Goal: Book appointment/travel/reservation

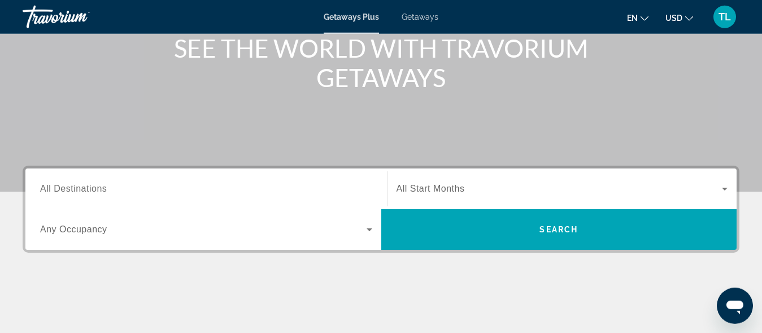
scroll to position [146, 0]
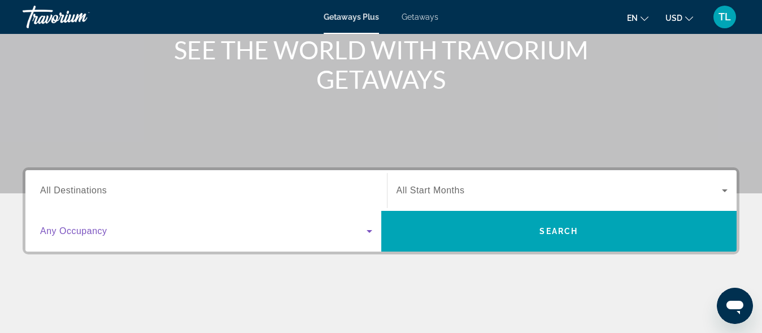
click at [371, 230] on icon "Search widget" at bounding box center [370, 231] width 6 height 3
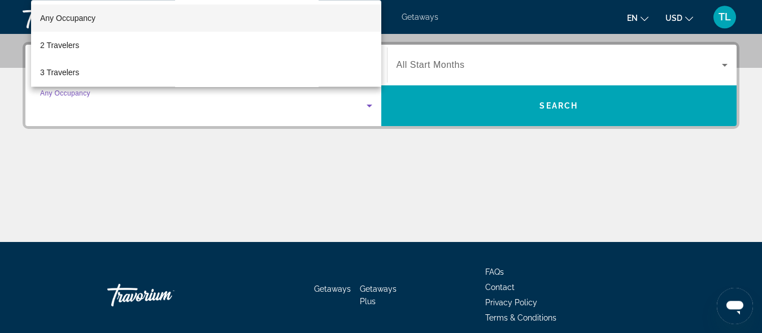
scroll to position [276, 0]
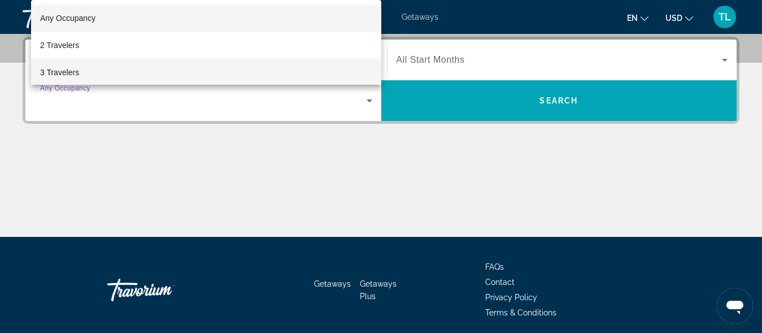
click at [80, 75] on mat-option "3 Travelers" at bounding box center [206, 72] width 350 height 27
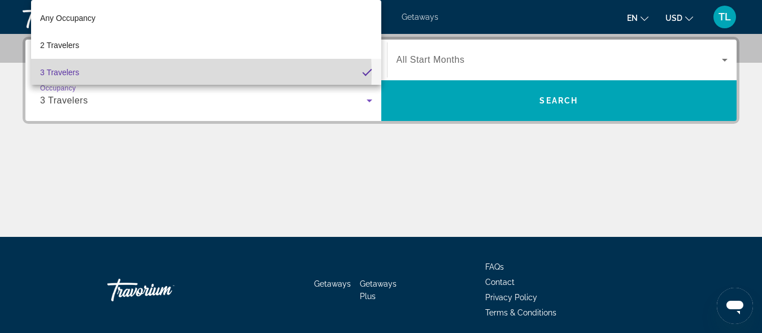
scroll to position [1, 0]
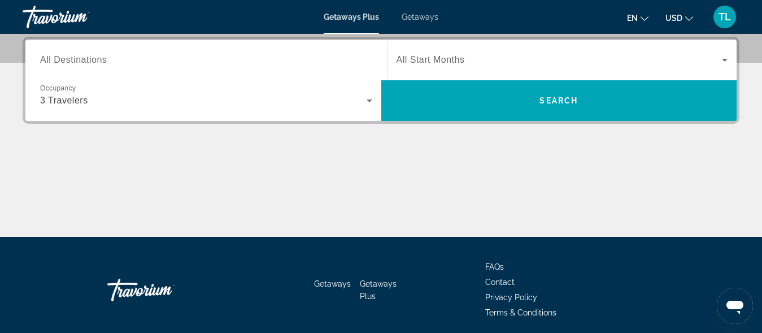
click at [463, 57] on span "All Start Months" at bounding box center [431, 60] width 68 height 10
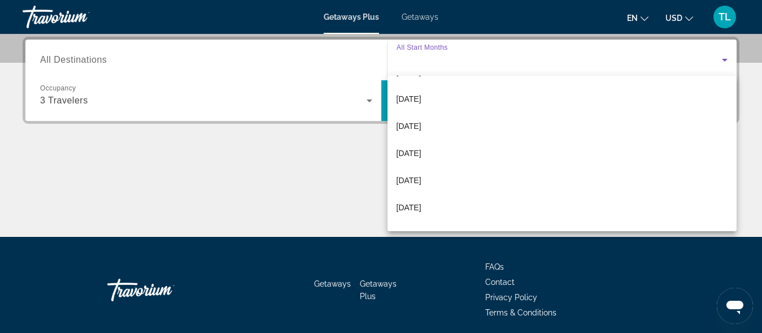
scroll to position [149, 0]
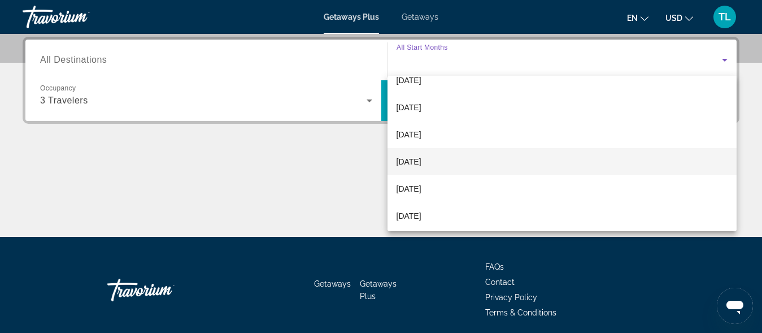
click at [422, 159] on span "[DATE]" at bounding box center [409, 162] width 25 height 14
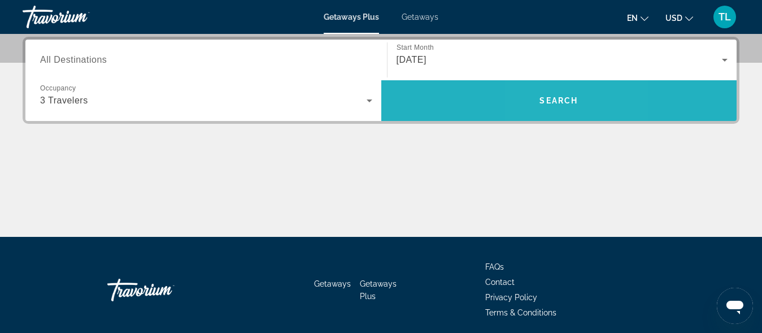
click at [550, 105] on span "Search" at bounding box center [559, 100] width 38 height 9
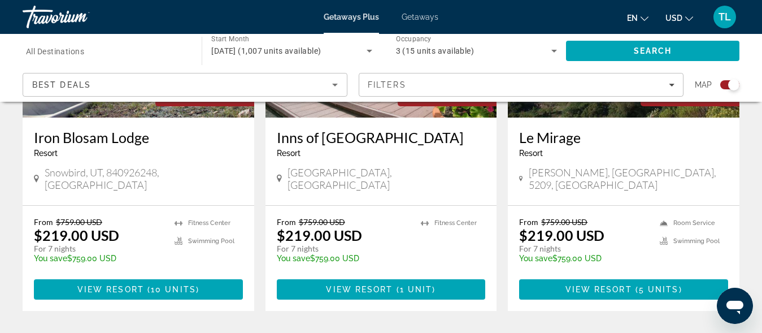
scroll to position [1947, 0]
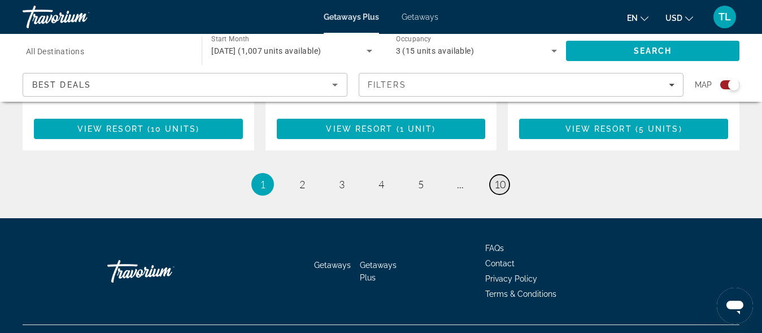
click at [502, 178] on span "10" at bounding box center [499, 184] width 11 height 12
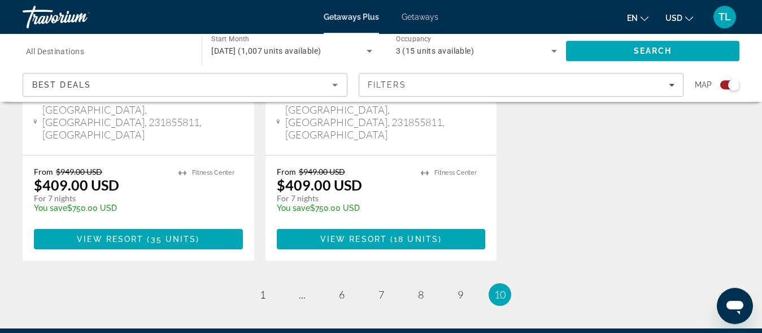
scroll to position [1916, 0]
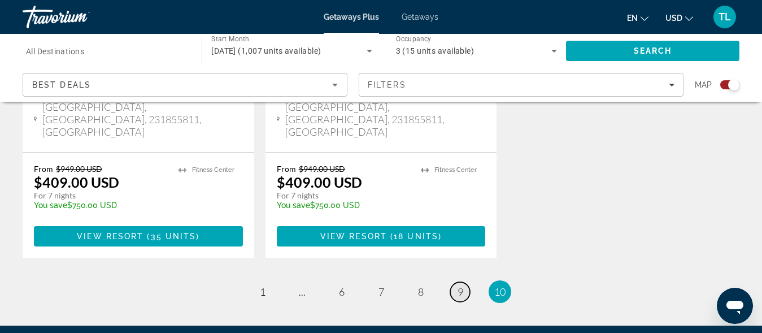
click at [460, 285] on span "9" at bounding box center [461, 291] width 6 height 12
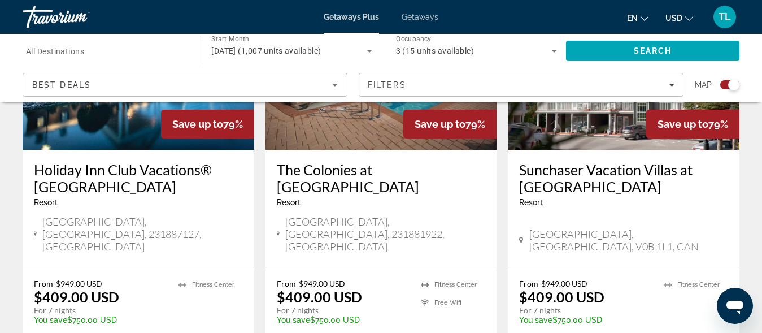
scroll to position [2012, 0]
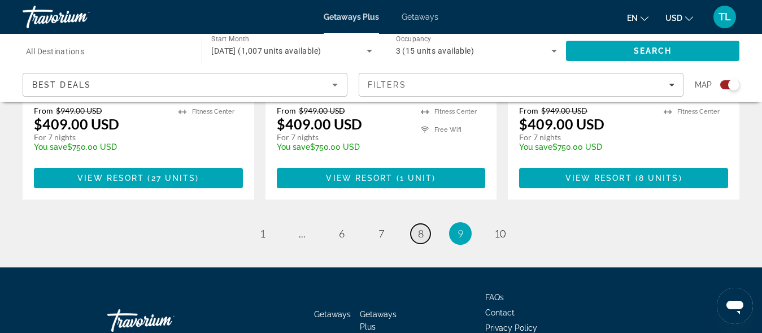
click at [417, 224] on link "page 8" at bounding box center [421, 234] width 20 height 20
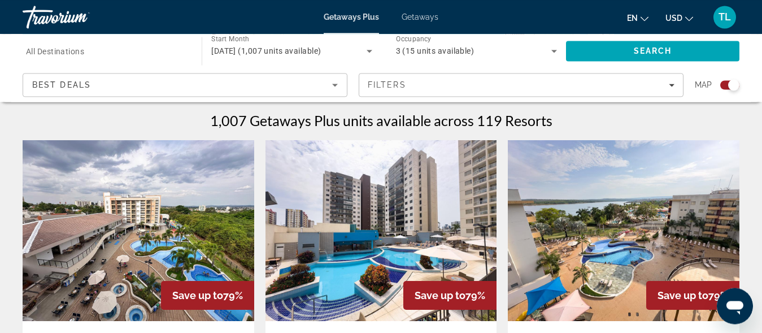
scroll to position [288, 0]
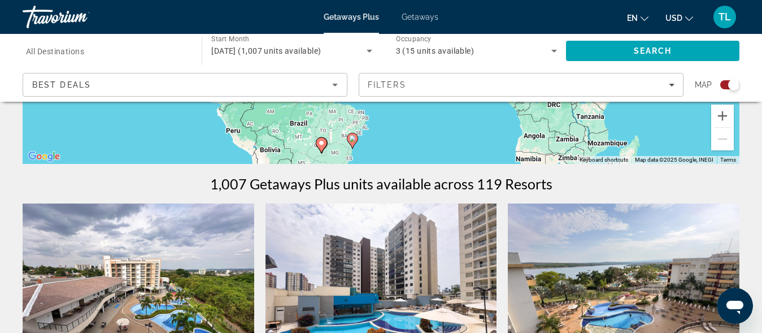
click at [727, 16] on span "TL" at bounding box center [725, 16] width 12 height 11
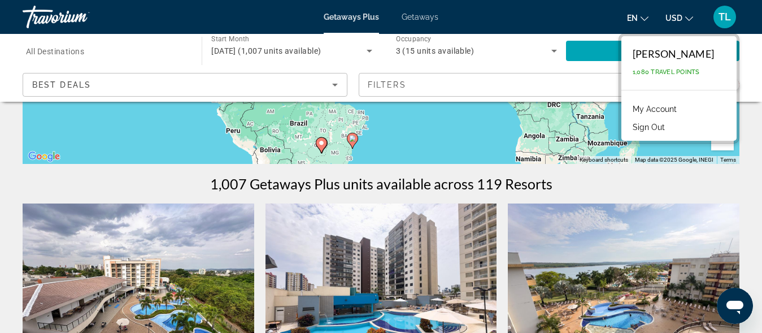
click at [526, 55] on div "3 (15 units available)" at bounding box center [473, 51] width 155 height 14
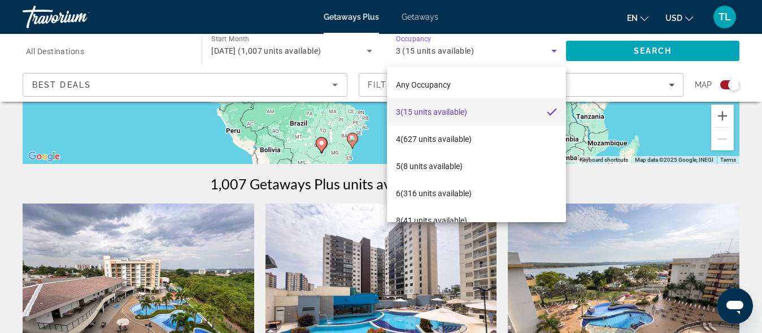
scroll to position [16, 0]
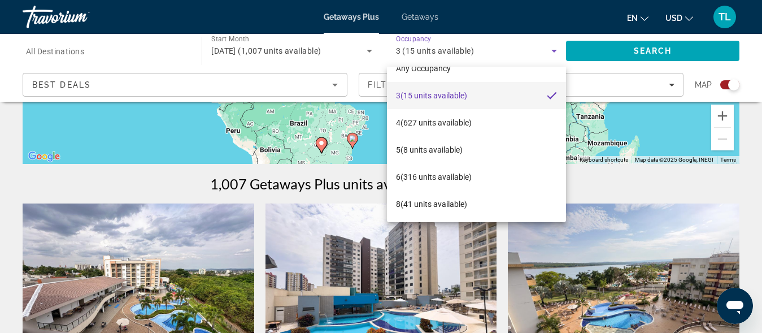
click at [130, 59] on div at bounding box center [381, 166] width 762 height 333
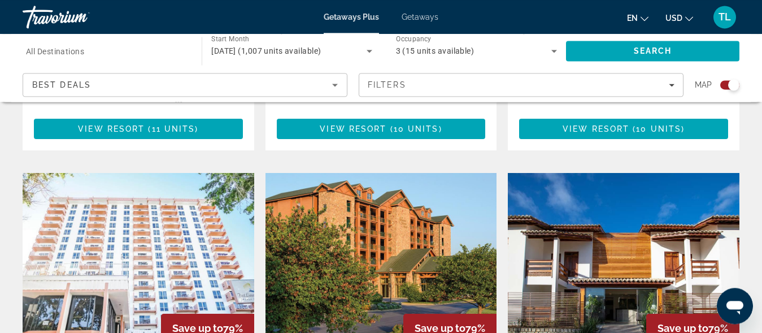
scroll to position [749, 0]
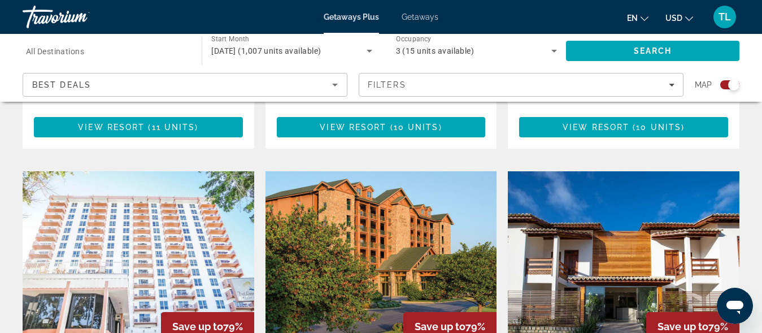
click at [727, 18] on span "TL" at bounding box center [725, 16] width 12 height 11
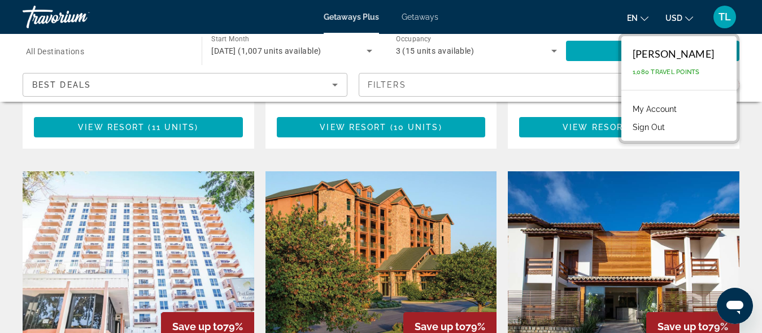
click at [120, 57] on input "Destination All Destinations" at bounding box center [106, 52] width 161 height 14
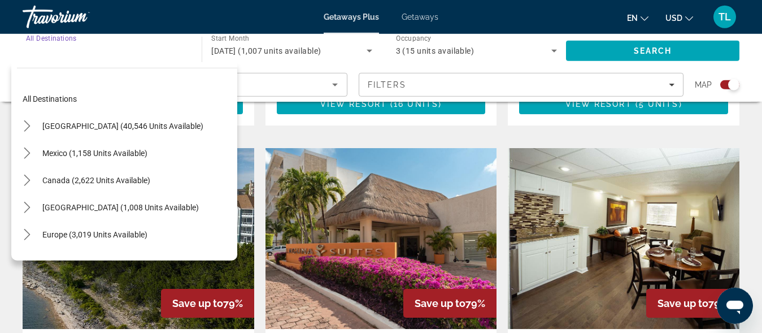
scroll to position [1211, 0]
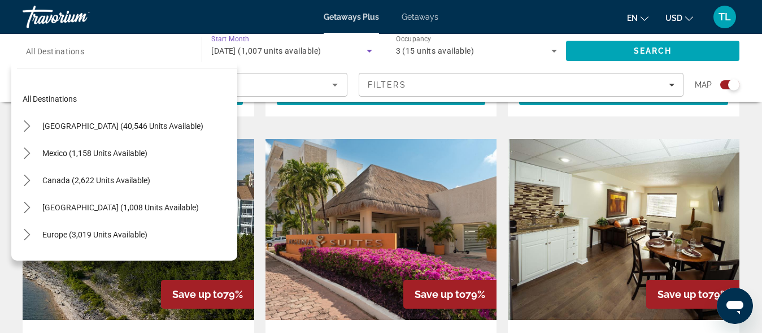
click at [348, 53] on div "[DATE] (1,007 units available)" at bounding box center [288, 51] width 155 height 14
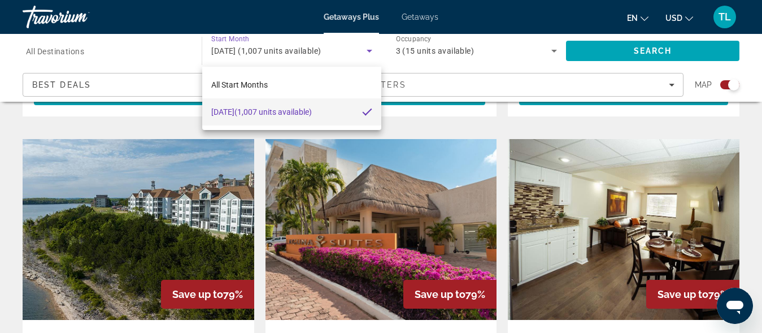
click at [247, 18] on div at bounding box center [381, 166] width 762 height 333
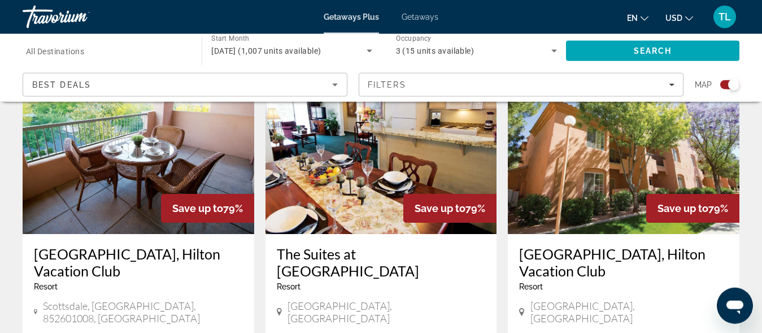
scroll to position [1754, 0]
